Goal: Task Accomplishment & Management: Manage account settings

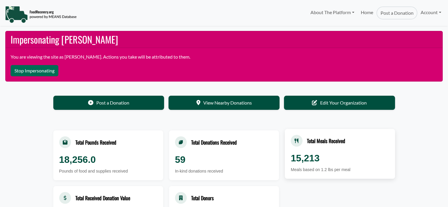
select select "Language Translate Widget"
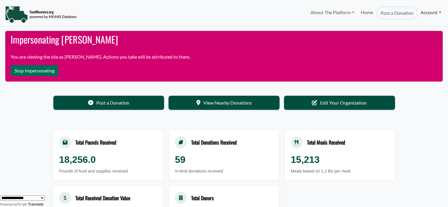
click at [432, 12] on link "Account" at bounding box center [430, 12] width 27 height 12
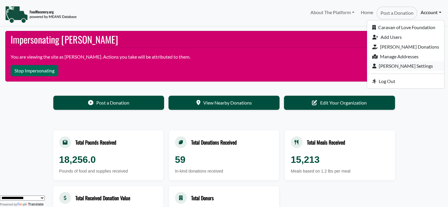
click at [395, 66] on link "[PERSON_NAME] Settings" at bounding box center [405, 66] width 77 height 10
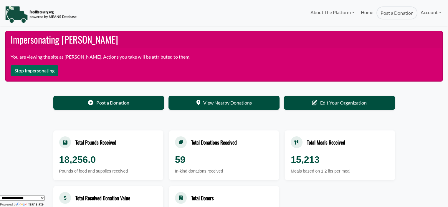
scroll to position [4, 0]
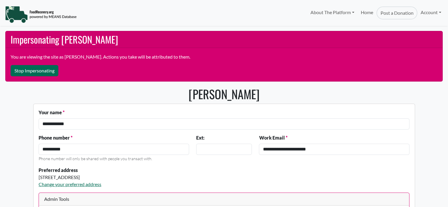
select select "Language Translate Widget"
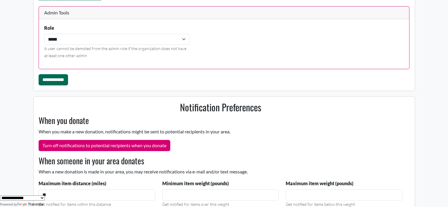
scroll to position [325, 0]
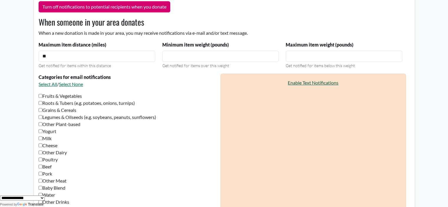
click at [302, 83] on link "Enable Text Notifications" at bounding box center [313, 83] width 51 height 6
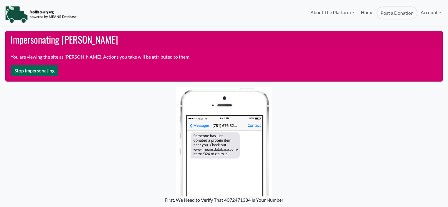
select select "Language Translate Widget"
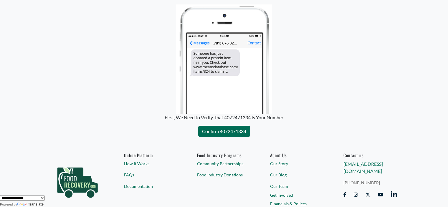
scroll to position [85, 0]
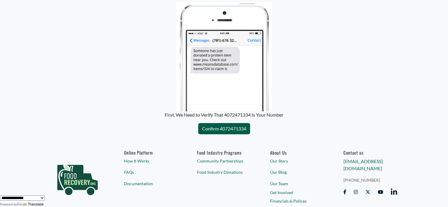
click at [221, 129] on button "Confirm 4072471334" at bounding box center [224, 128] width 52 height 11
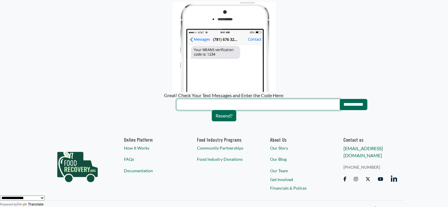
click at [184, 105] on input "text" at bounding box center [257, 104] width 163 height 11
click at [182, 102] on input "text" at bounding box center [257, 104] width 163 height 11
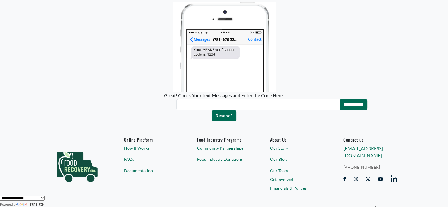
click at [95, 134] on footer "Online Platform How It Works FAQs Documentation Food Industry Programs Communit…" at bounding box center [224, 173] width 358 height 89
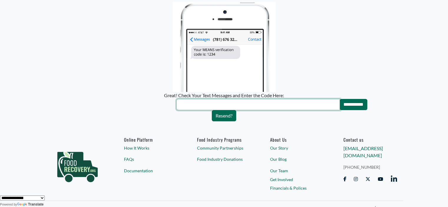
click at [187, 105] on input "text" at bounding box center [257, 104] width 163 height 11
type input "****"
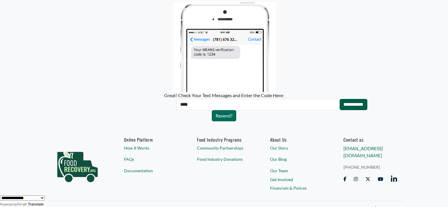
click at [352, 104] on input "**********" at bounding box center [353, 104] width 28 height 11
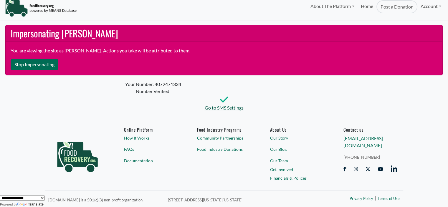
click at [218, 107] on link "Go to SMS Settings" at bounding box center [224, 107] width 198 height 7
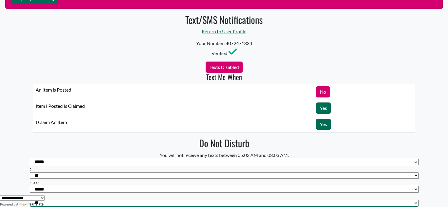
scroll to position [94, 0]
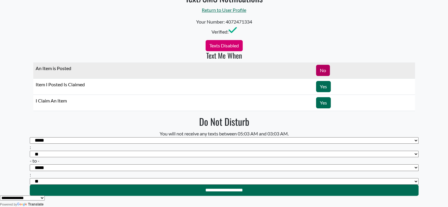
click at [324, 70] on link "No" at bounding box center [323, 70] width 14 height 11
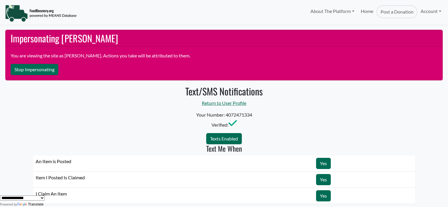
scroll to position [0, 0]
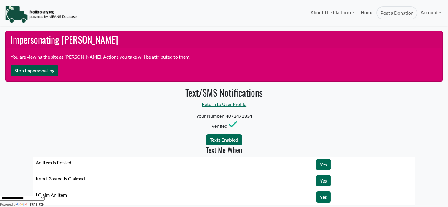
click at [18, 72] on button "Stop Impersonating" at bounding box center [35, 70] width 48 height 11
